Goal: Information Seeking & Learning: Learn about a topic

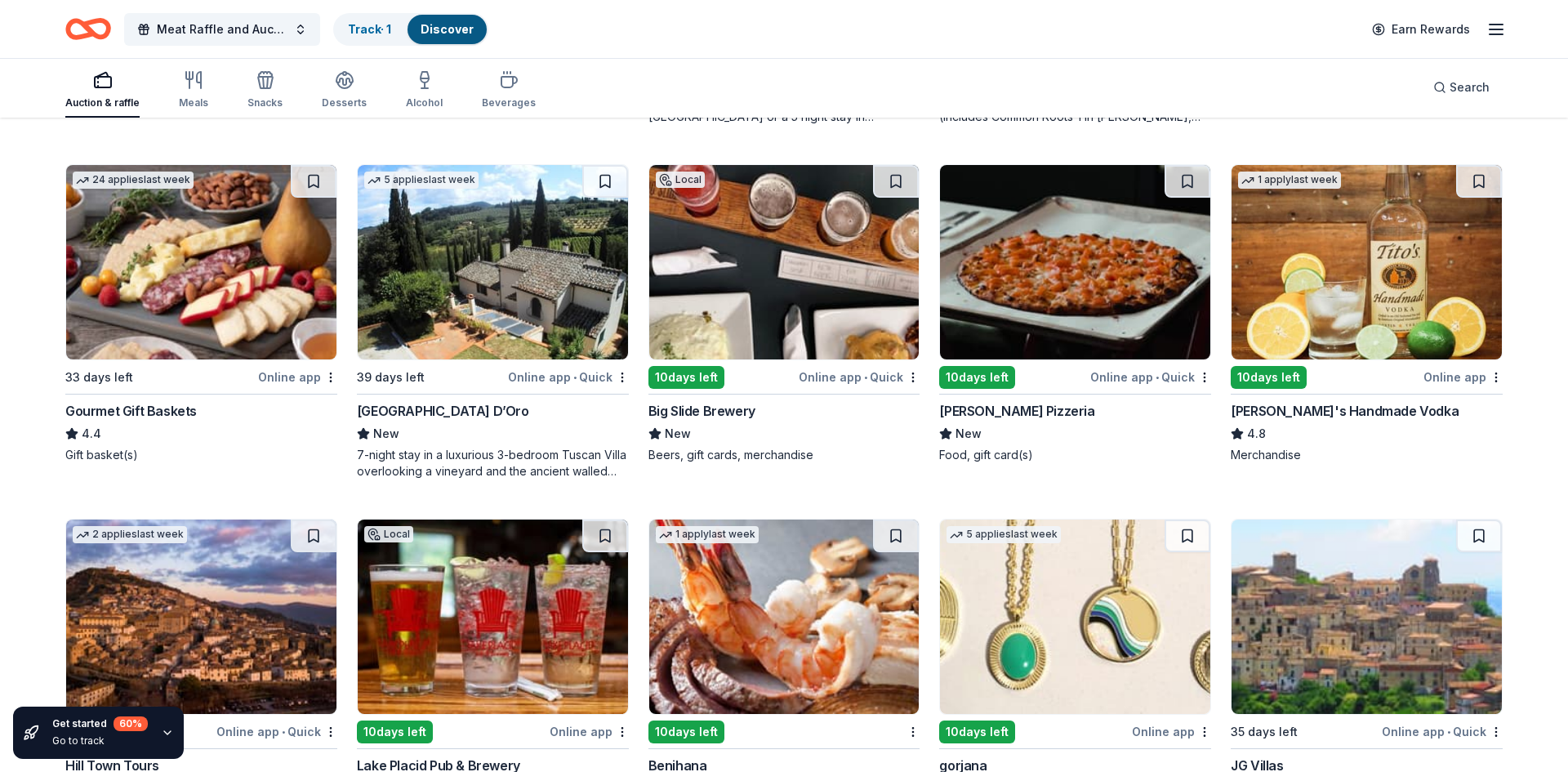
scroll to position [2183, 0]
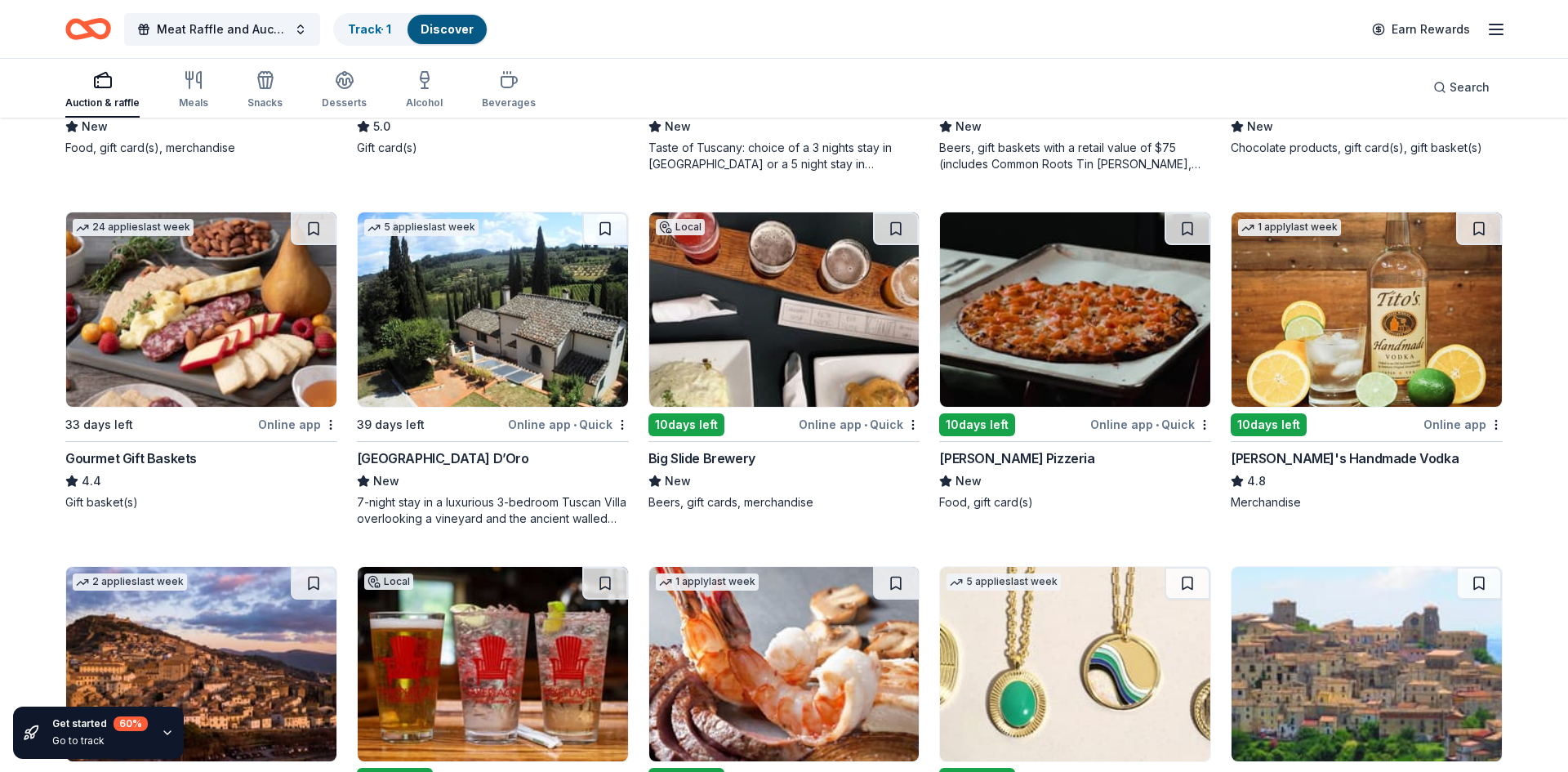
click at [1418, 347] on img at bounding box center [1366, 310] width 270 height 194
click at [1567, 96] on div "Auction & raffle Meals Snacks Desserts Alcohol Beverages Search" at bounding box center [784, 87] width 1568 height 60
click at [1386, 149] on div "Chocolate products, gift card(s), gift basket(s)" at bounding box center [1366, 147] width 272 height 17
